Goal: Information Seeking & Learning: Learn about a topic

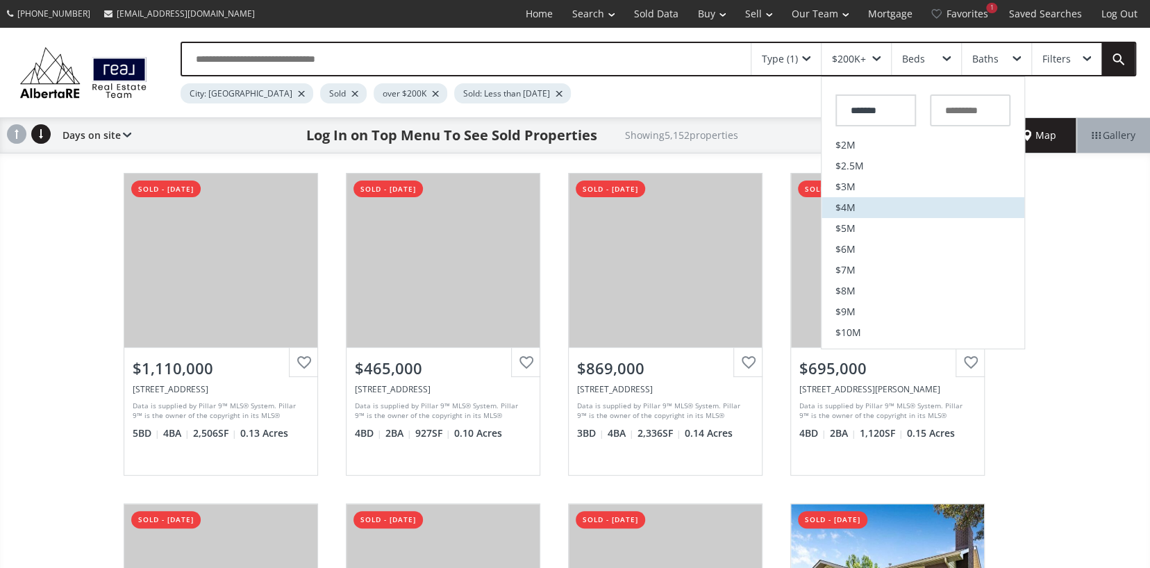
scroll to position [408, 0]
click at [849, 192] on span "$1.5M" at bounding box center [850, 194] width 28 height 10
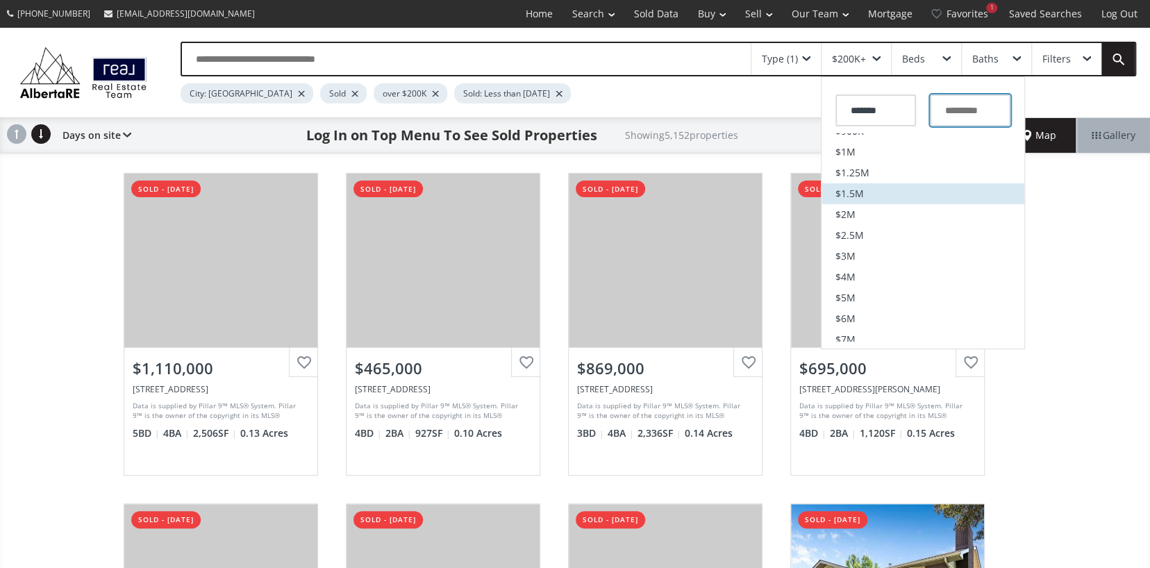
type input "*********"
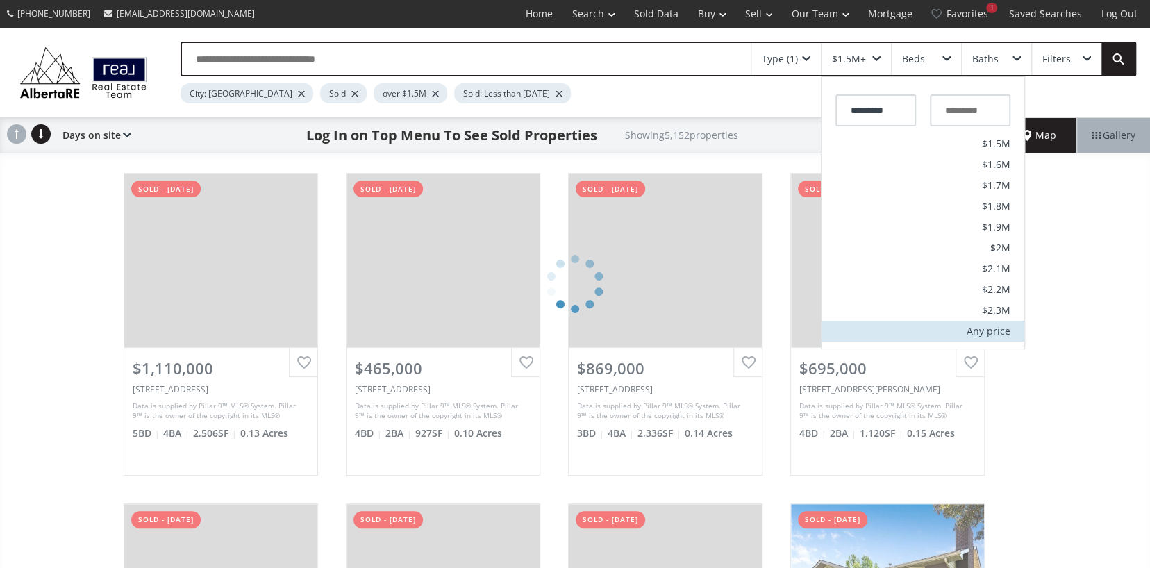
click at [980, 329] on div "Any price" at bounding box center [989, 331] width 44 height 10
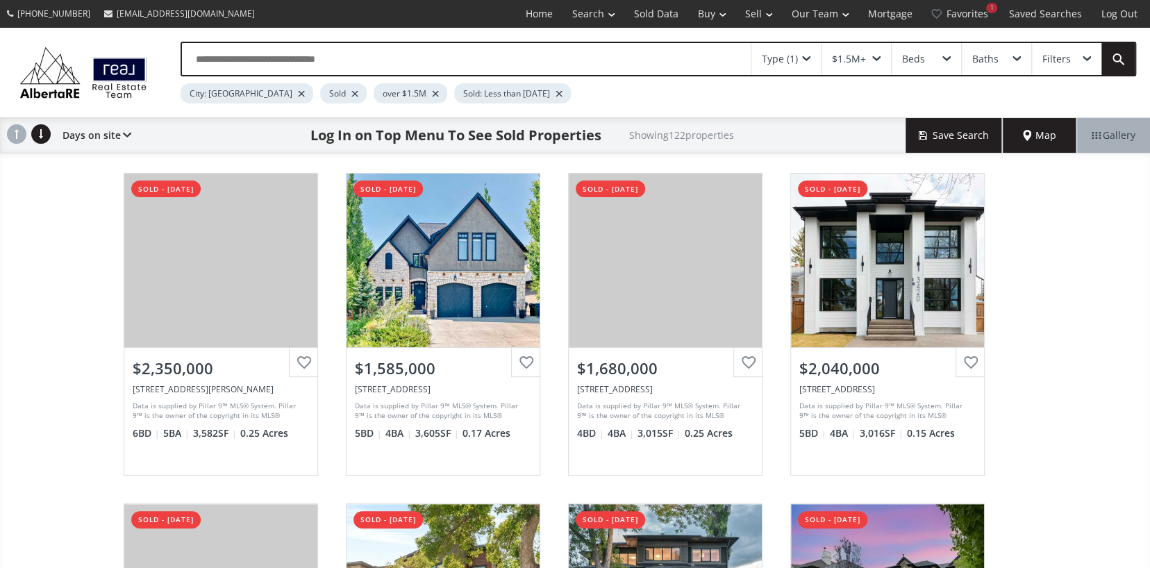
click at [861, 60] on div "$1.5M+" at bounding box center [849, 59] width 34 height 10
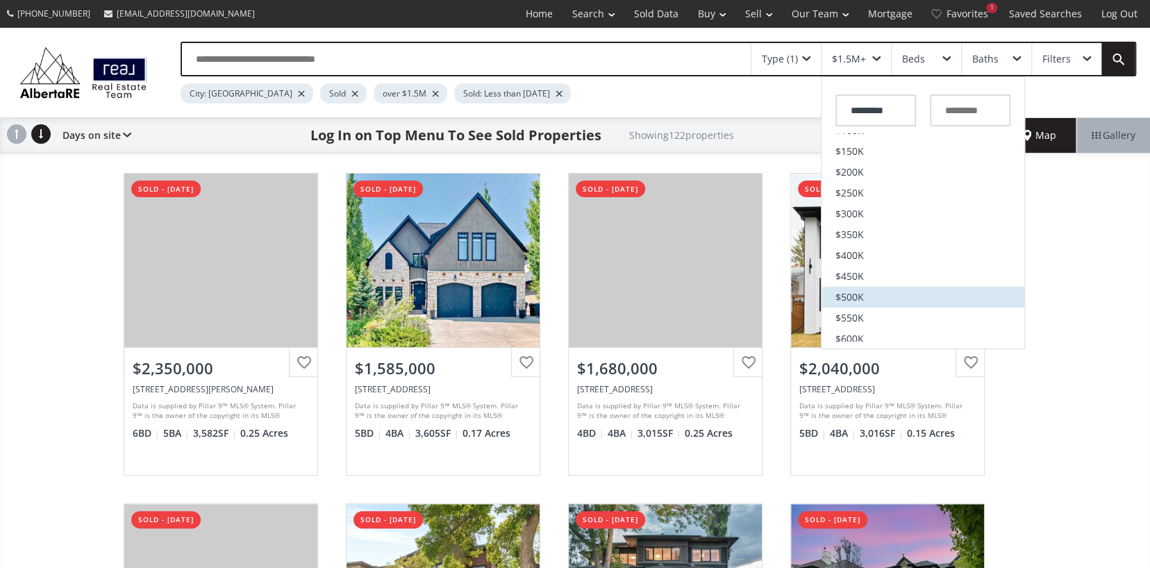
scroll to position [139, 0]
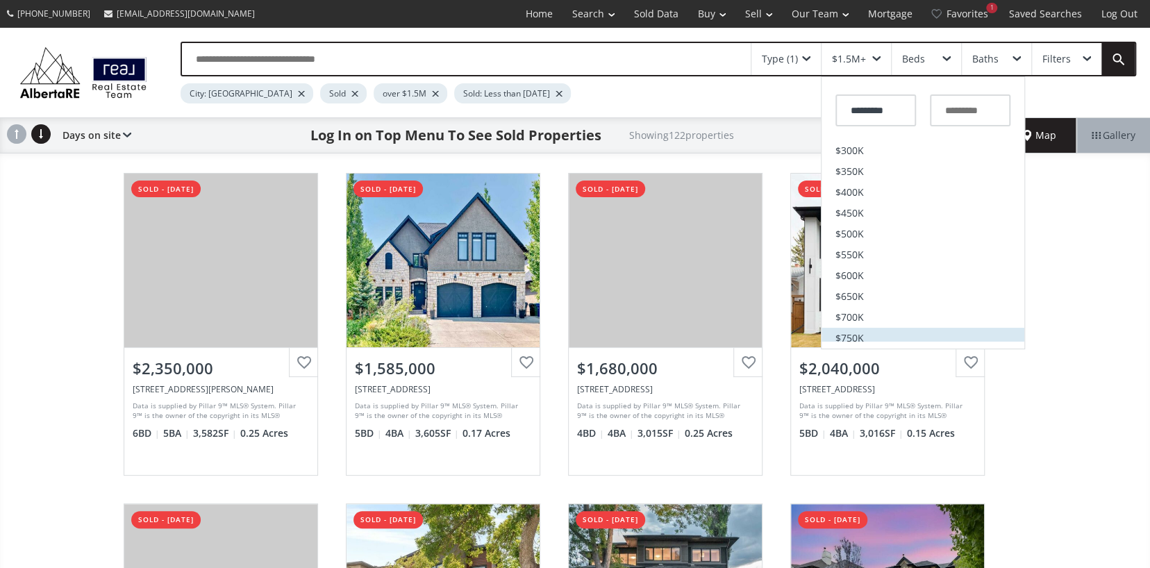
click at [845, 338] on span "$750K" at bounding box center [850, 338] width 28 height 10
type input "*******"
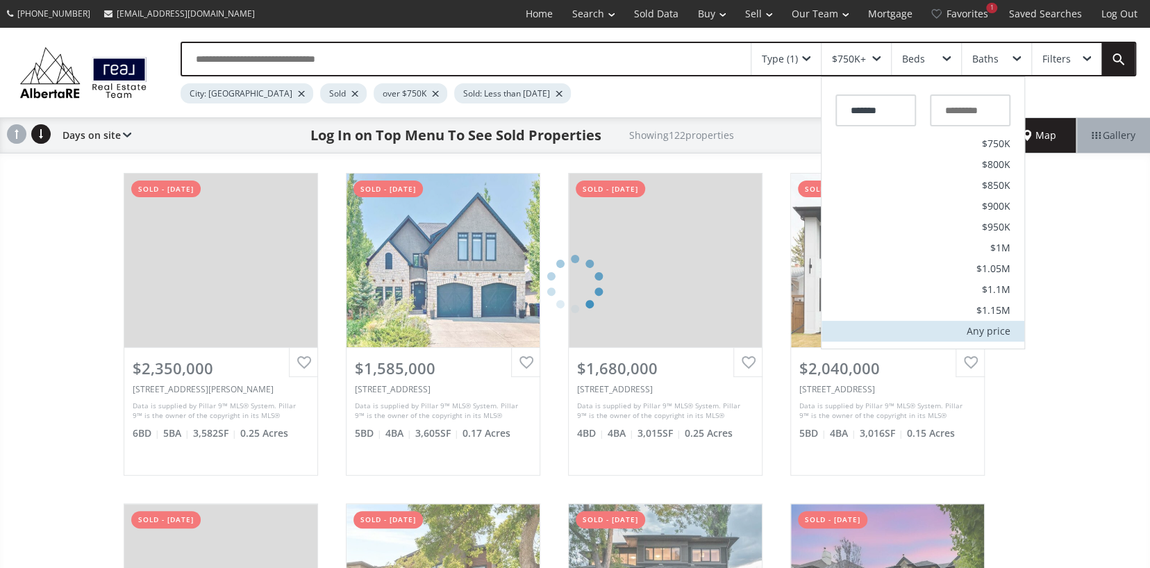
click at [999, 331] on div "Any price" at bounding box center [989, 331] width 44 height 10
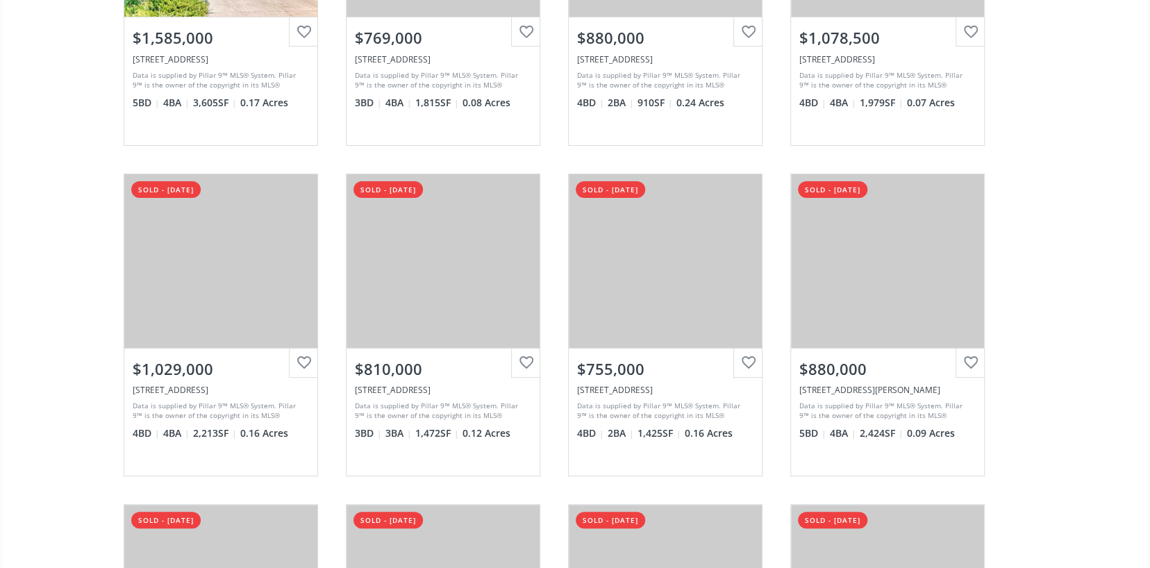
scroll to position [3403, 0]
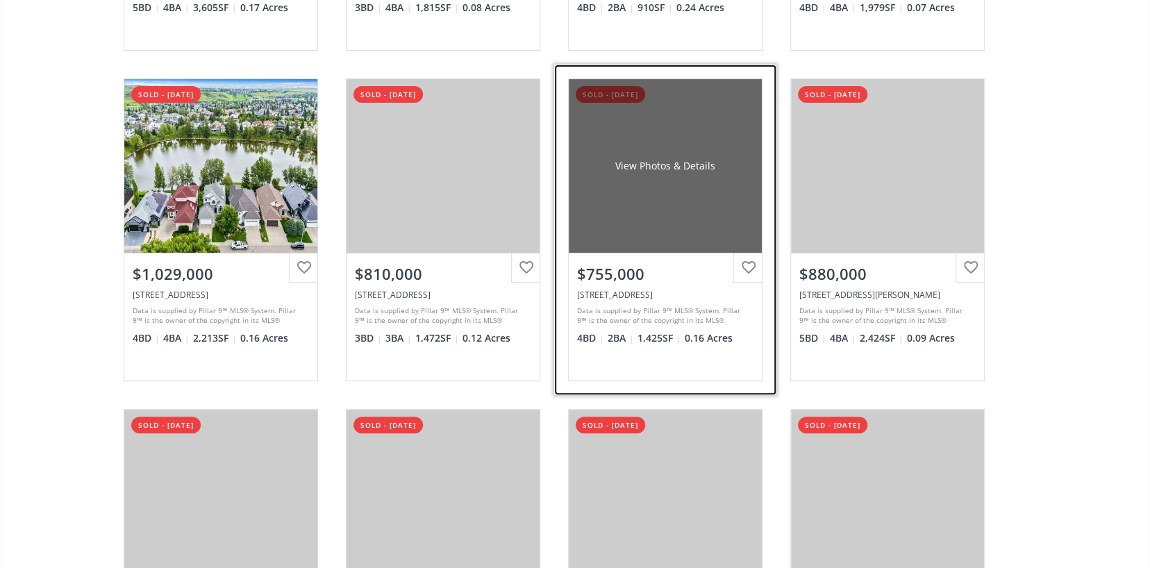
click at [624, 194] on div "View Photos & Details" at bounding box center [665, 166] width 193 height 174
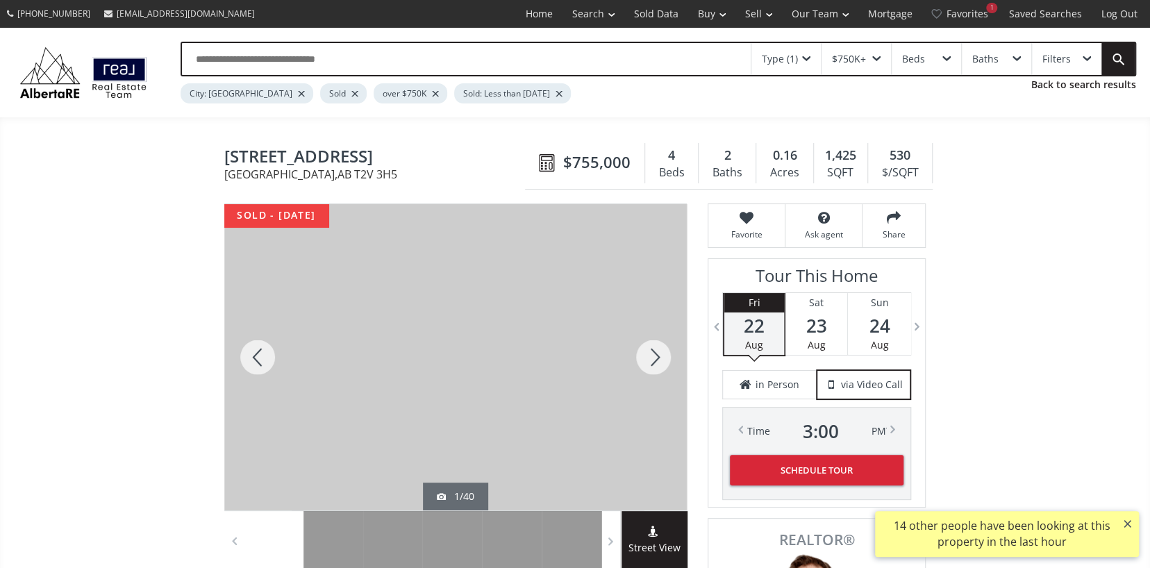
click at [648, 352] on div at bounding box center [653, 357] width 67 height 306
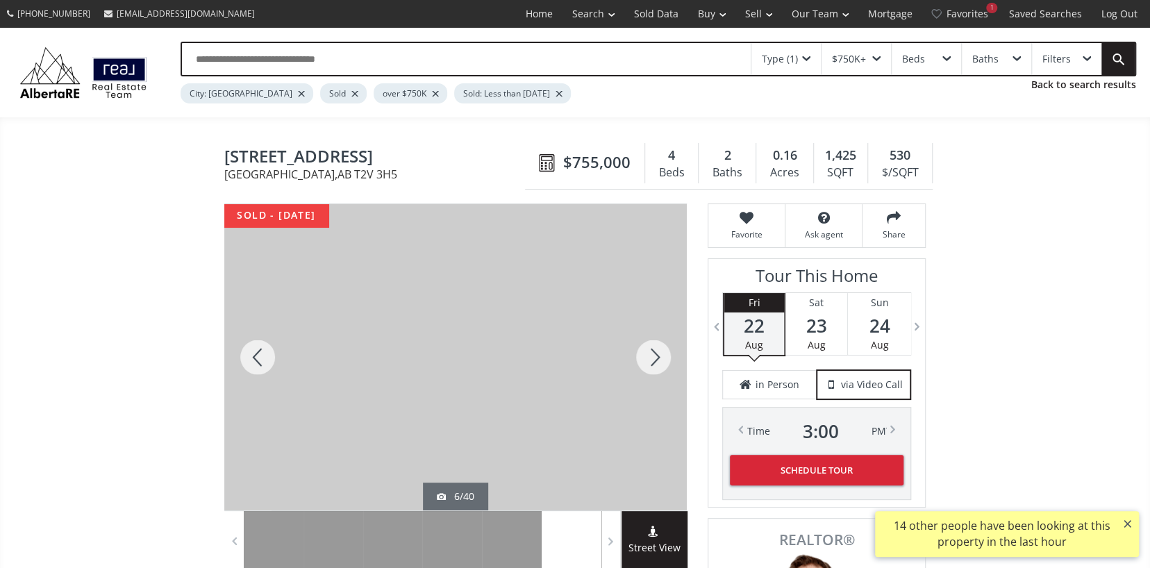
click at [648, 352] on div at bounding box center [653, 357] width 67 height 306
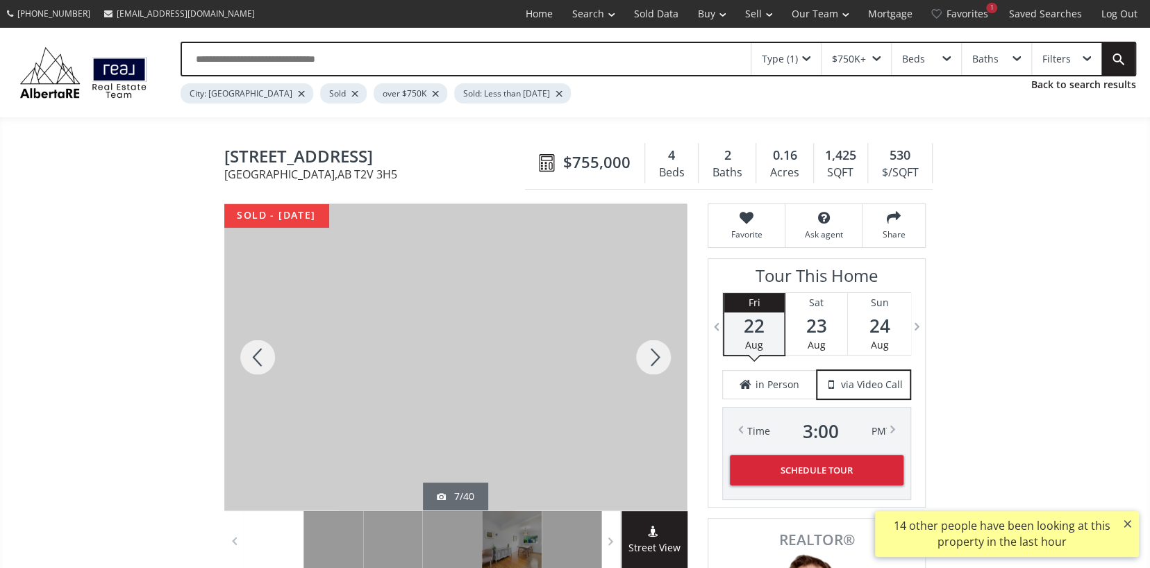
click at [648, 352] on div at bounding box center [653, 357] width 67 height 306
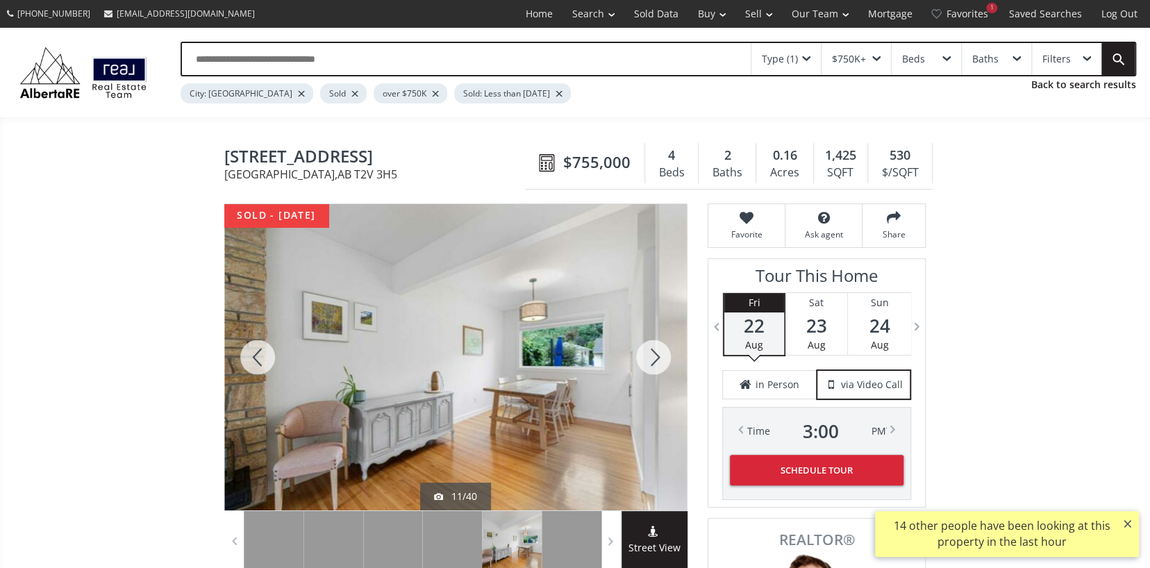
click at [648, 352] on div at bounding box center [653, 357] width 67 height 306
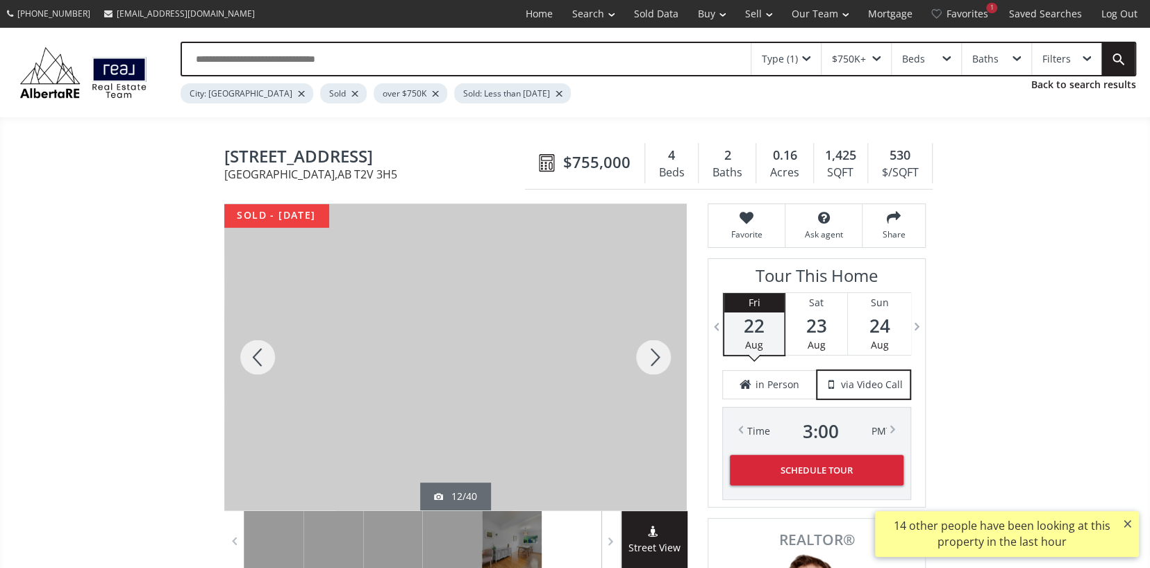
click at [648, 352] on div at bounding box center [653, 357] width 67 height 306
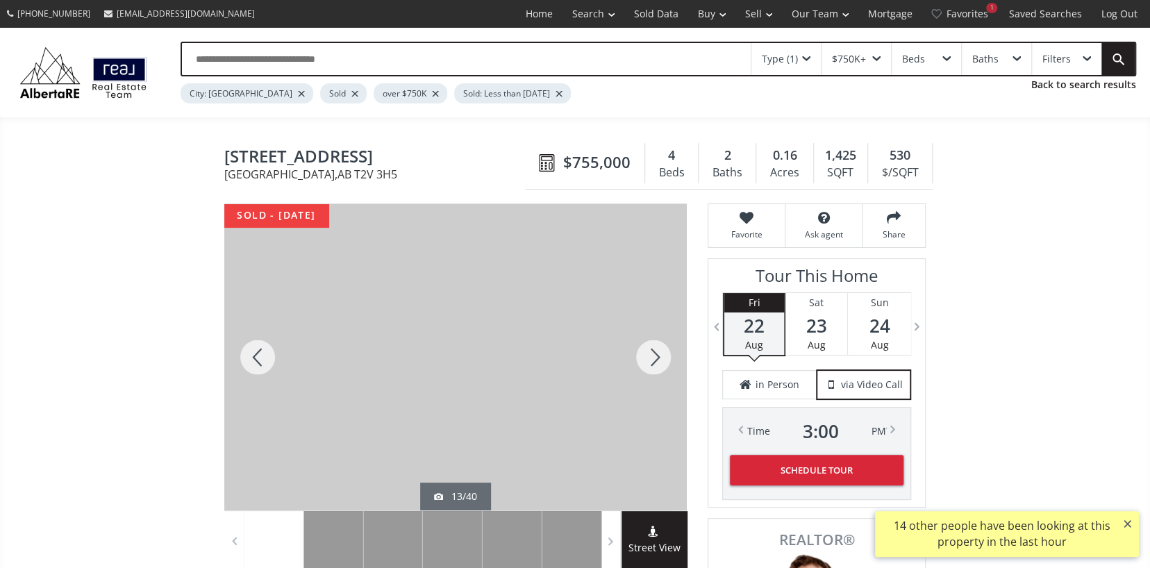
click at [648, 352] on div at bounding box center [653, 357] width 67 height 306
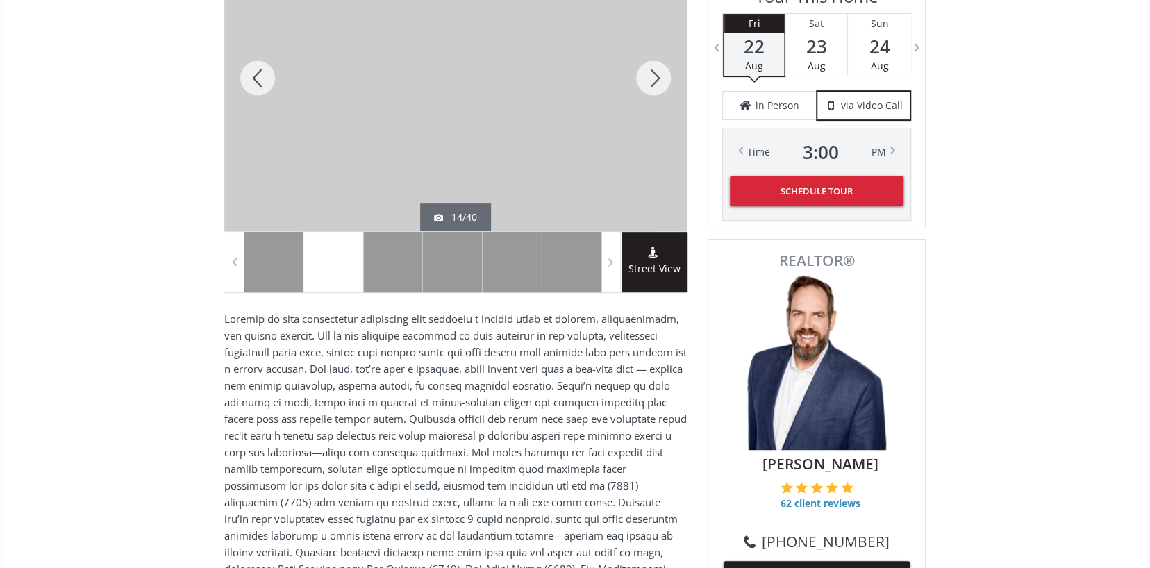
scroll to position [278, 0]
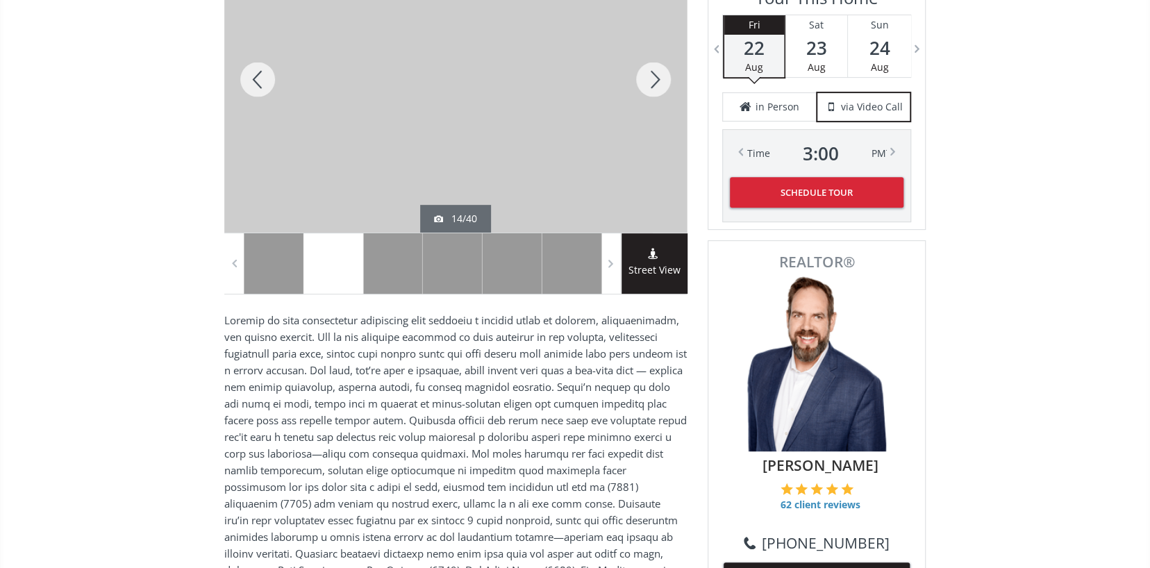
click at [650, 78] on div at bounding box center [653, 79] width 67 height 306
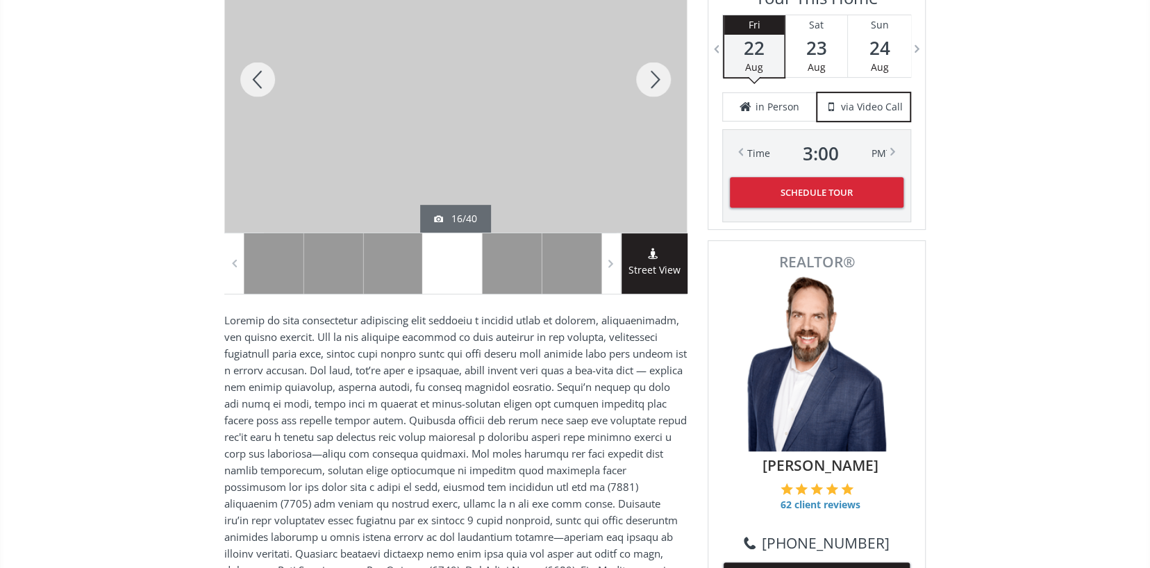
click at [650, 78] on div at bounding box center [653, 79] width 67 height 306
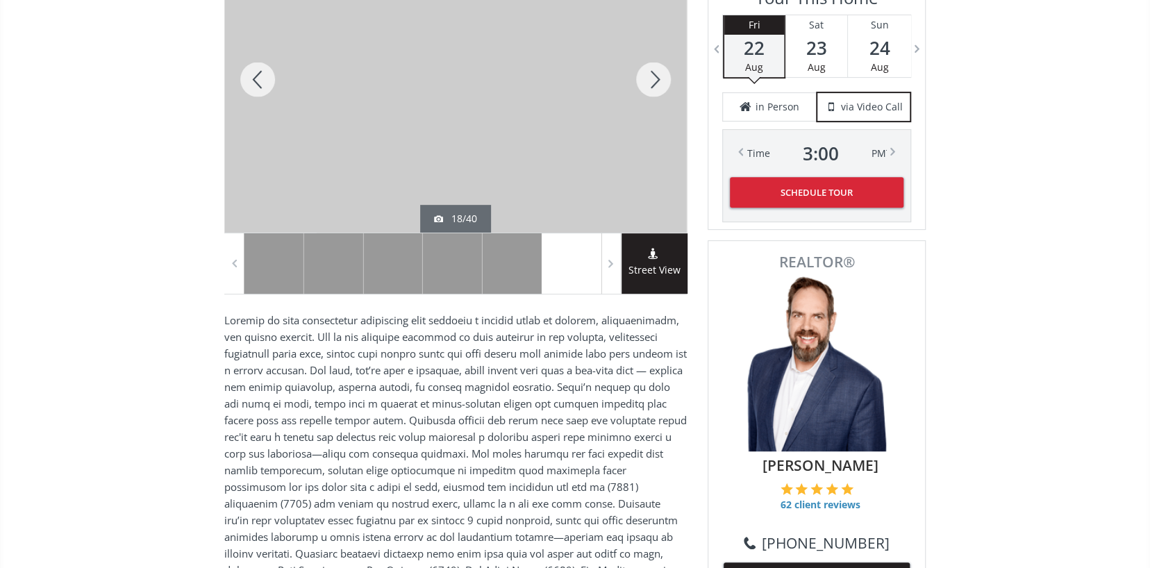
click at [650, 78] on div at bounding box center [653, 79] width 67 height 306
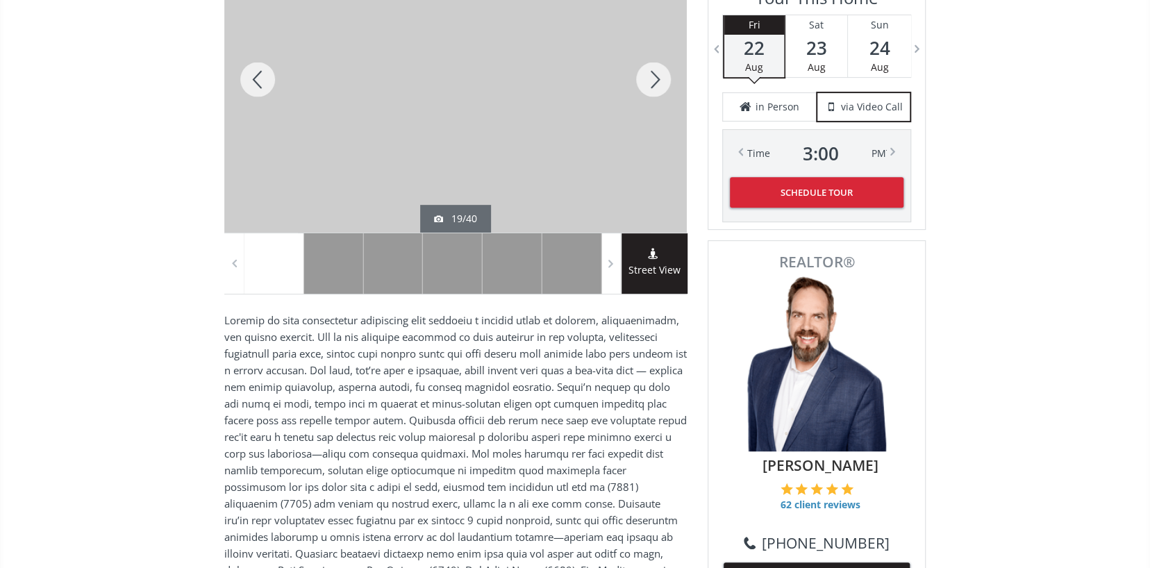
click at [650, 78] on div at bounding box center [653, 79] width 67 height 306
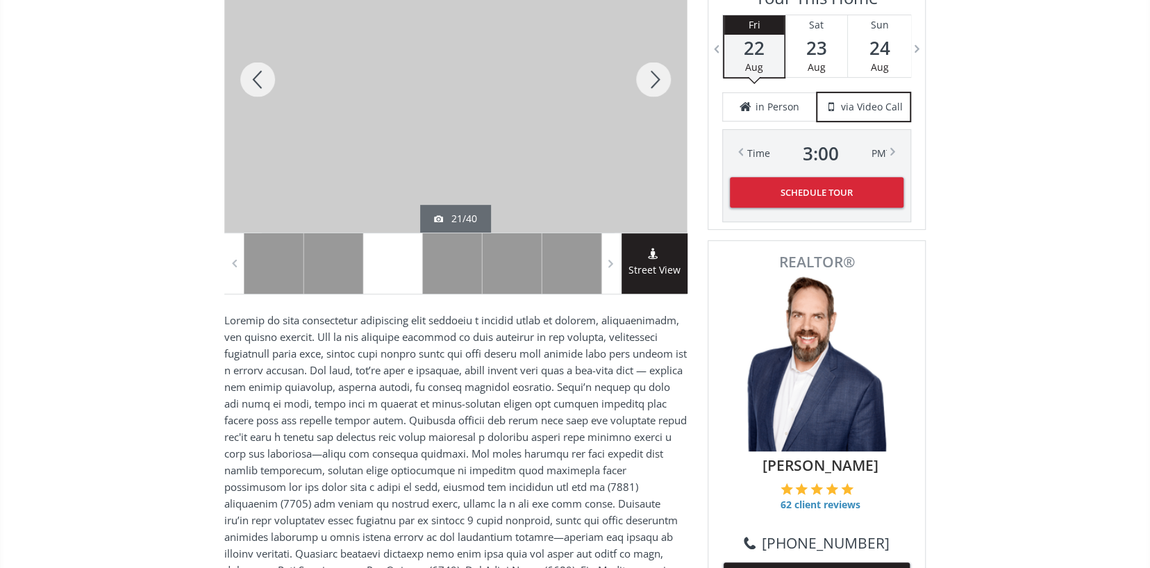
click at [650, 78] on div at bounding box center [653, 79] width 67 height 306
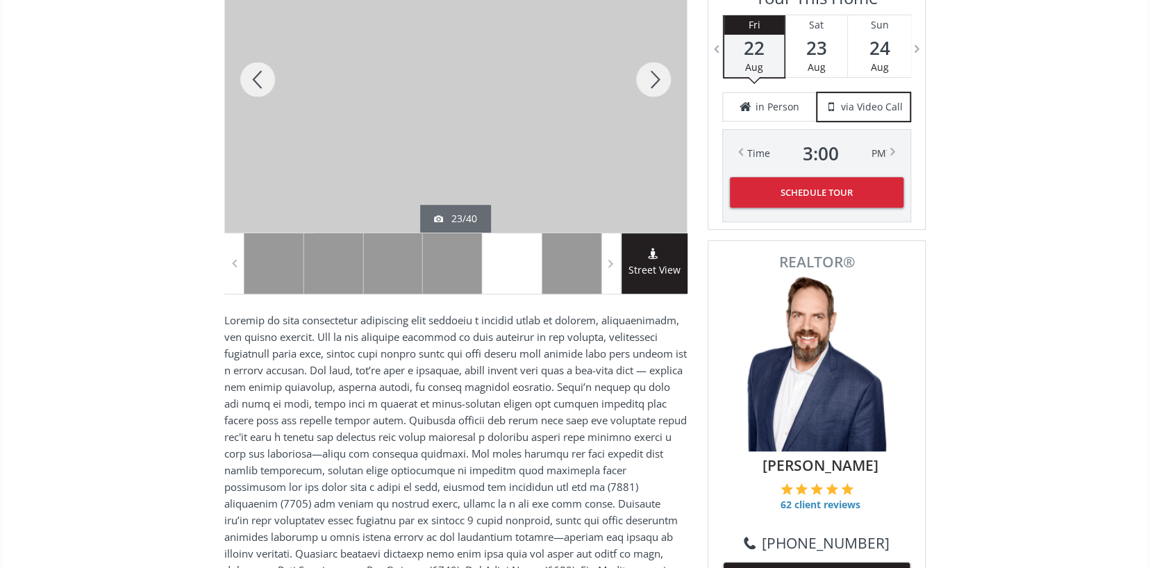
click at [650, 78] on div at bounding box center [653, 79] width 67 height 306
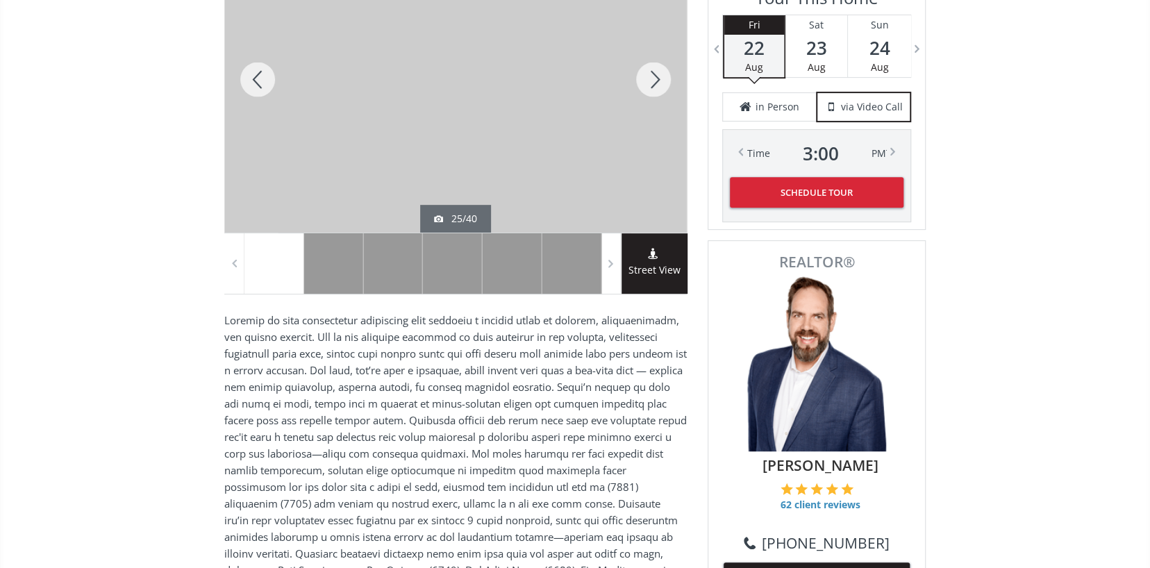
click at [650, 78] on div at bounding box center [653, 79] width 67 height 306
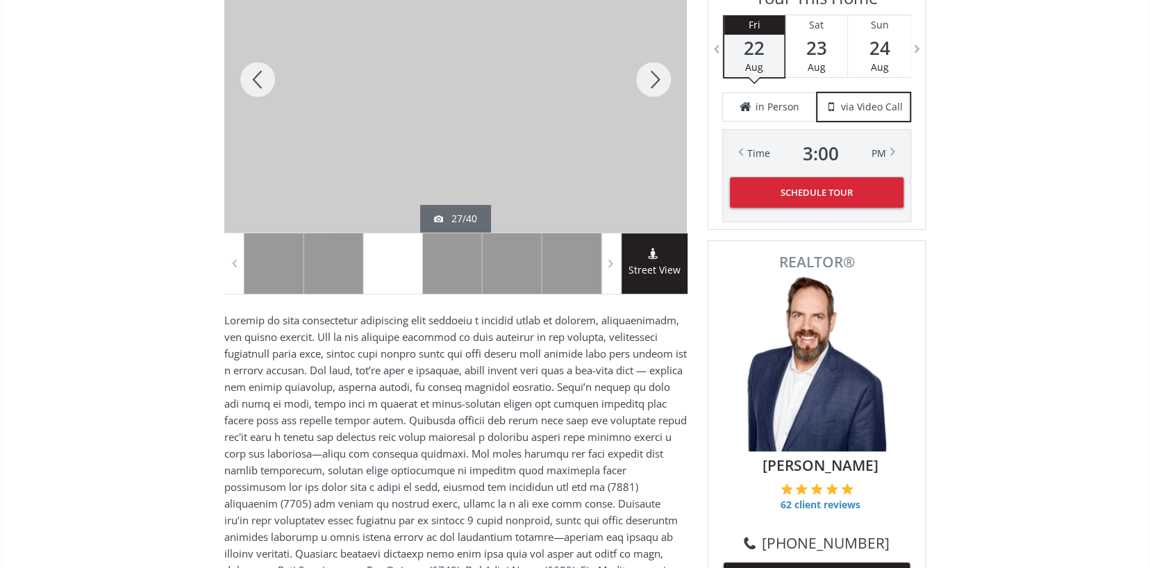
click at [650, 78] on div at bounding box center [653, 79] width 67 height 306
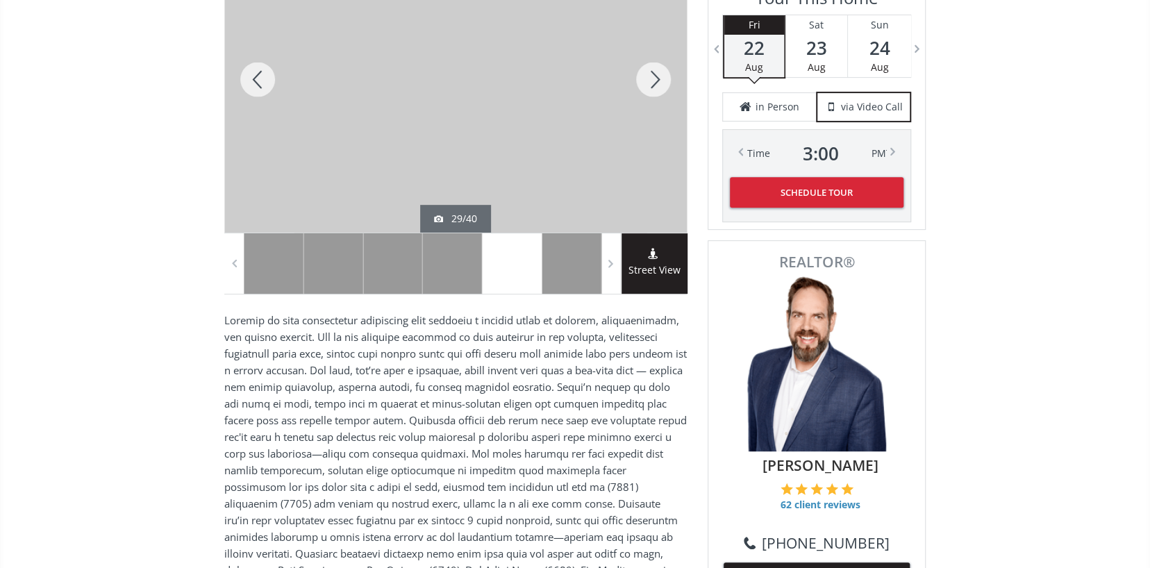
click at [650, 78] on div at bounding box center [653, 79] width 67 height 306
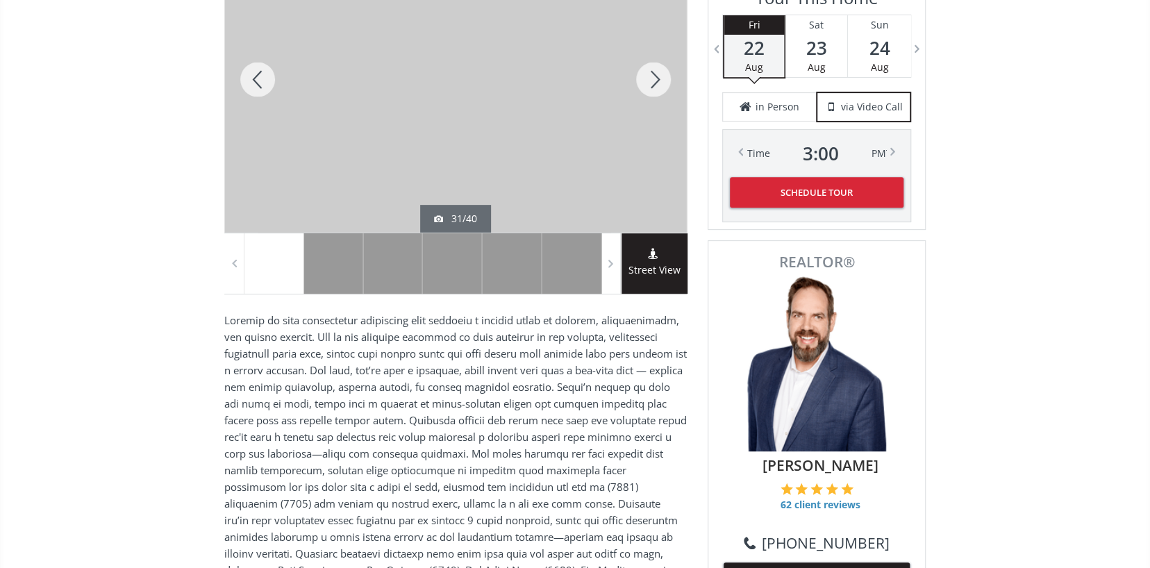
click at [650, 78] on div at bounding box center [653, 79] width 67 height 306
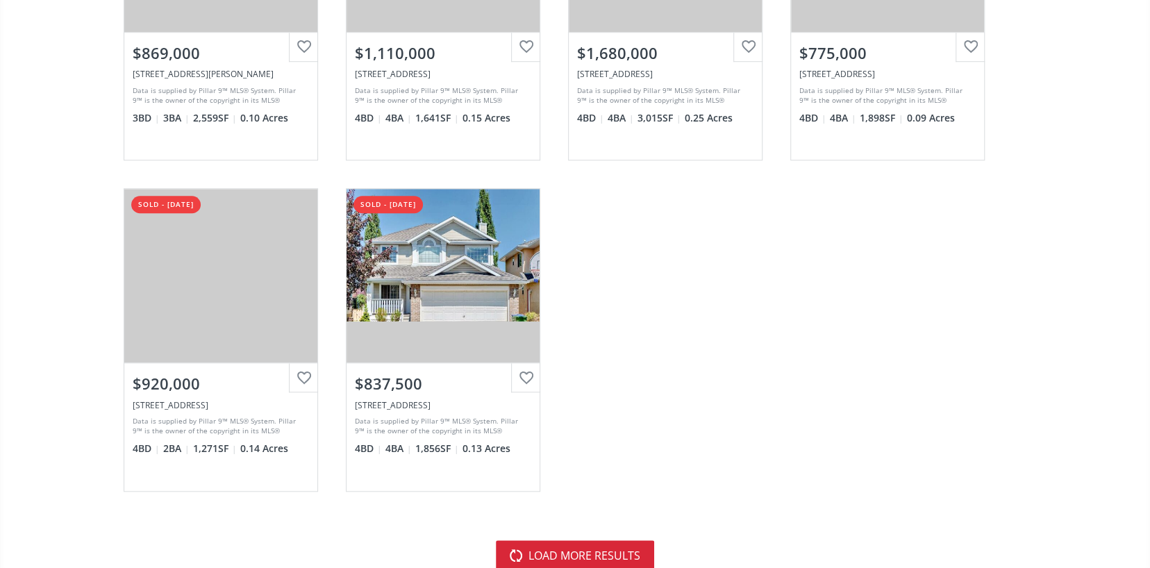
scroll to position [4029, 0]
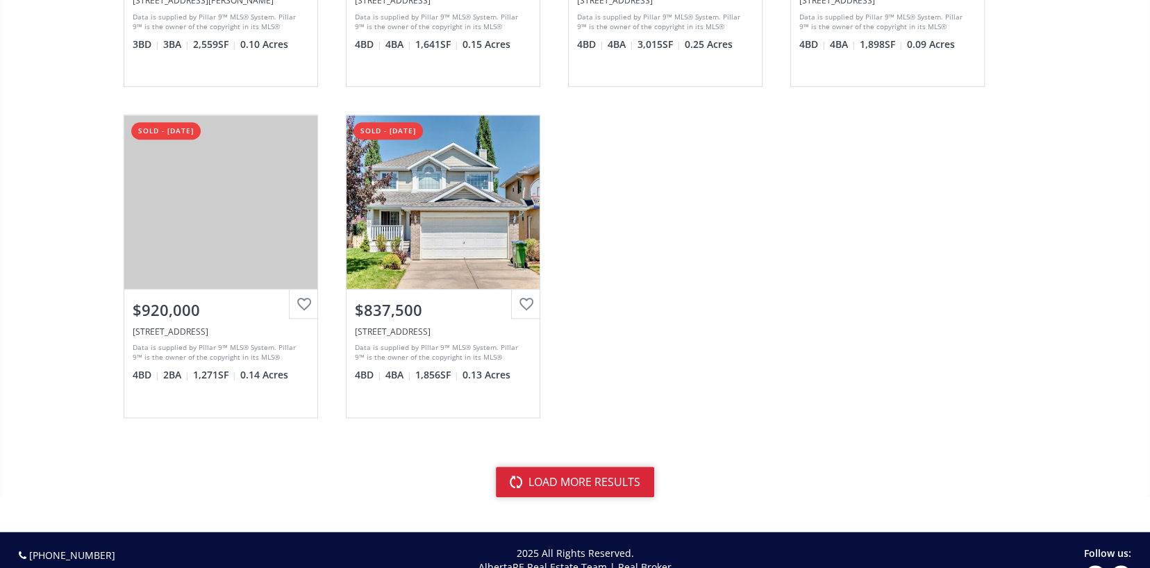
click at [568, 471] on button "load more results" at bounding box center [575, 482] width 158 height 31
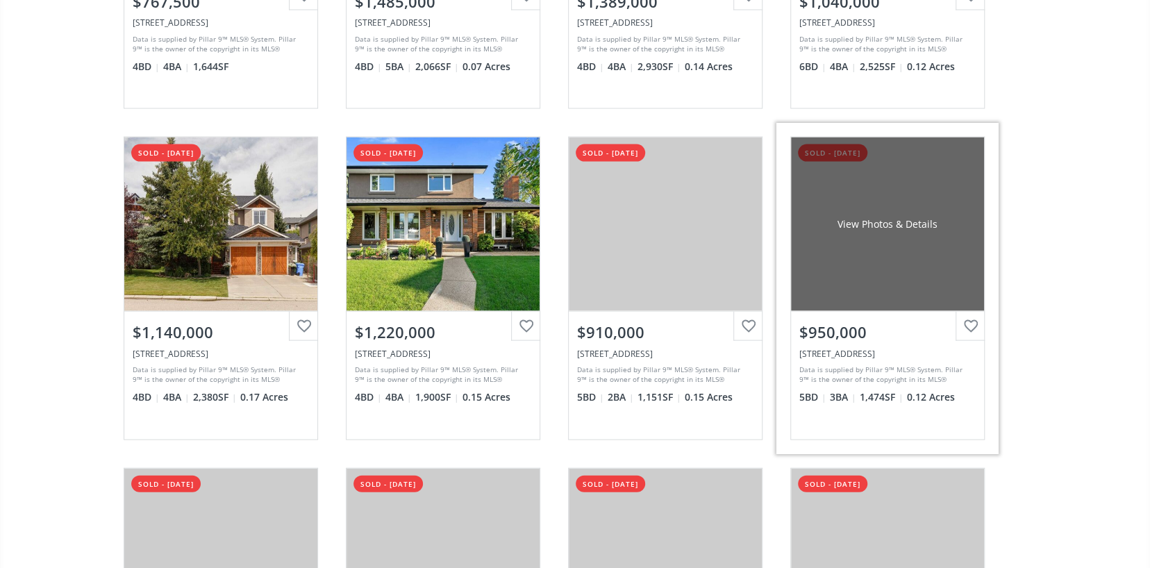
scroll to position [5001, 0]
